Goal: Information Seeking & Learning: Find specific fact

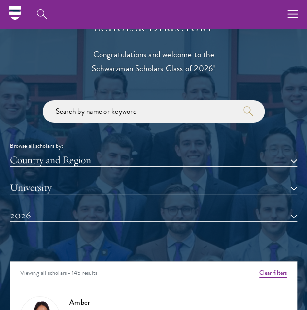
scroll to position [844, 0]
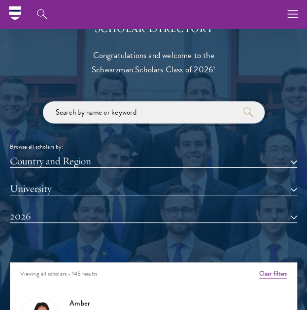
click at [106, 112] on input "search" at bounding box center [154, 112] width 222 height 22
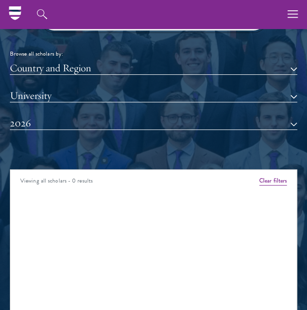
scroll to position [936, 0]
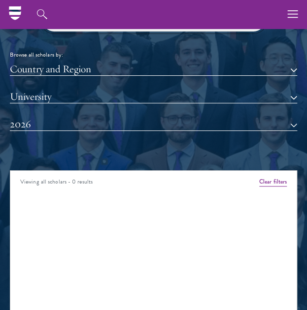
type input "eoin"
click at [106, 112] on div "Country and Region All Countries and Regions [GEOGRAPHIC_DATA] [GEOGRAPHIC_DATA…" at bounding box center [153, 104] width 287 height 83
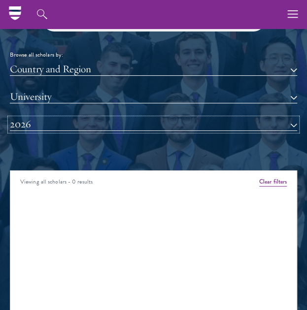
click at [105, 121] on button "2026" at bounding box center [153, 124] width 287 height 13
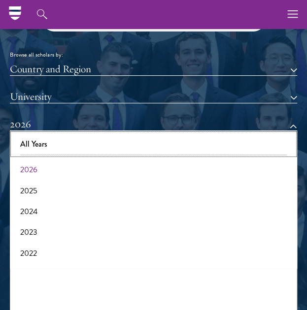
click at [95, 149] on button "All Years" at bounding box center [153, 144] width 281 height 21
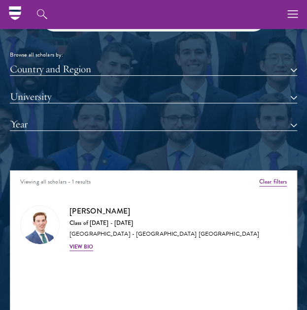
click at [112, 164] on div "Scholar Directory Congratulations and welcome to the Schwarzman Scholars Class …" at bounding box center [153, 197] width 287 height 538
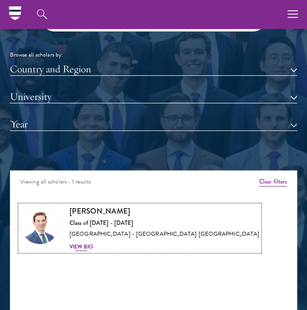
click at [89, 206] on h3 "[PERSON_NAME]" at bounding box center [164, 211] width 190 height 12
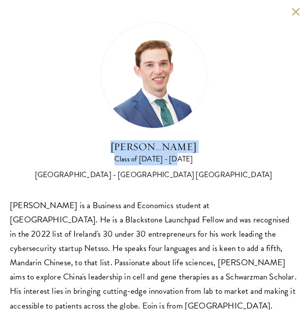
drag, startPoint x: 111, startPoint y: 150, endPoint x: 194, endPoint y: 153, distance: 83.2
click at [194, 153] on div "[PERSON_NAME] Class of [DATE] - [DATE] [GEOGRAPHIC_DATA] - [GEOGRAPHIC_DATA] [G…" at bounding box center [153, 161] width 287 height 40
click at [194, 153] on div "Class of [DATE] - [DATE]" at bounding box center [153, 159] width 287 height 12
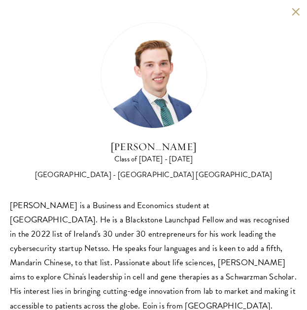
drag, startPoint x: 113, startPoint y: 142, endPoint x: 210, endPoint y: 149, distance: 97.7
click at [210, 149] on h2 "[PERSON_NAME]" at bounding box center [153, 147] width 287 height 12
copy h2 "[PERSON_NAME]"
click at [264, 41] on div "[PERSON_NAME] Class of [DATE] - [DATE] [GEOGRAPHIC_DATA] - [GEOGRAPHIC_DATA] [G…" at bounding box center [153, 101] width 287 height 159
click at [291, 9] on button at bounding box center [295, 11] width 8 height 8
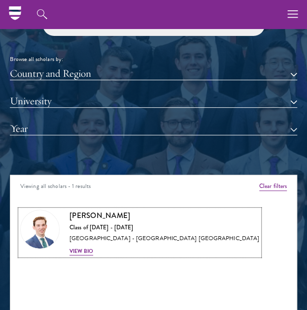
scroll to position [921, 0]
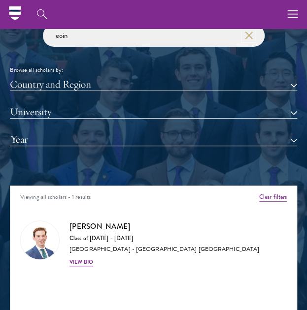
click at [245, 33] on icon "button" at bounding box center [249, 36] width 8 height 8
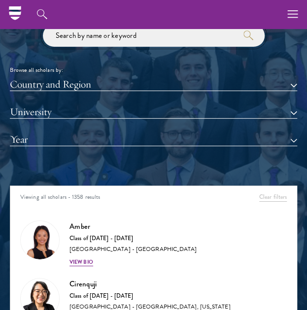
click at [201, 37] on input "search" at bounding box center [154, 36] width 222 height 22
paste input "'[PERSON_NAME]'"
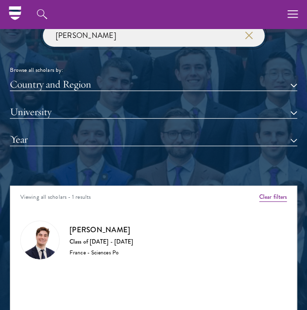
type input "[PERSON_NAME]"
click at [67, 238] on div "[PERSON_NAME] Class of [DATE] - [DATE] France - Sciences Po" at bounding box center [153, 240] width 266 height 39
click at [36, 237] on img at bounding box center [40, 240] width 38 height 38
click at [95, 34] on input "[PERSON_NAME]" at bounding box center [154, 36] width 222 height 22
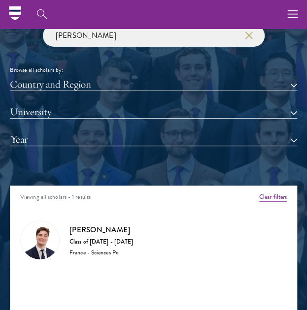
click at [95, 34] on input "[PERSON_NAME]" at bounding box center [154, 36] width 222 height 22
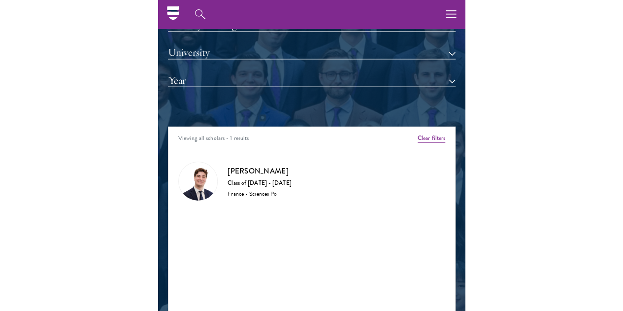
scroll to position [981, 0]
